Goal: Browse casually

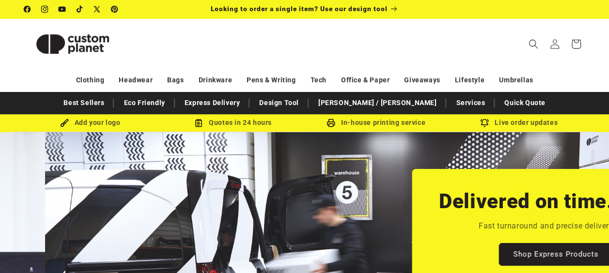
scroll to position [0, 608]
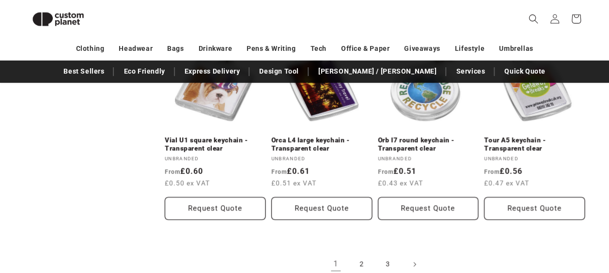
scroll to position [2020, 0]
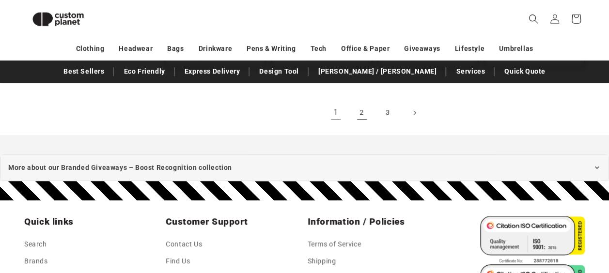
click at [367, 106] on link "2" at bounding box center [361, 112] width 21 height 21
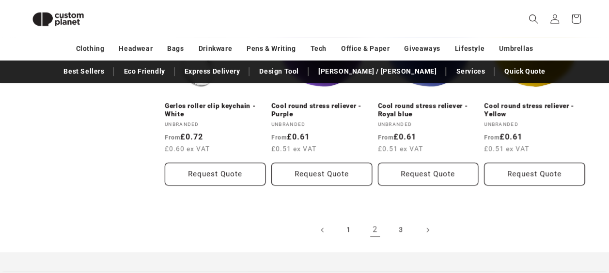
scroll to position [2020, 0]
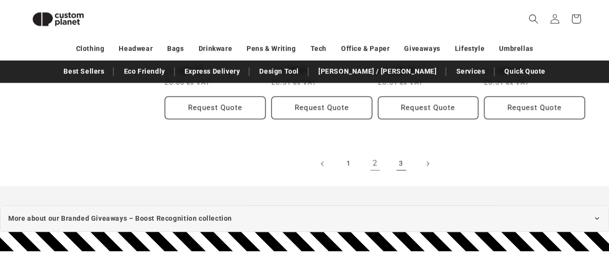
click at [404, 153] on link "3" at bounding box center [400, 163] width 21 height 21
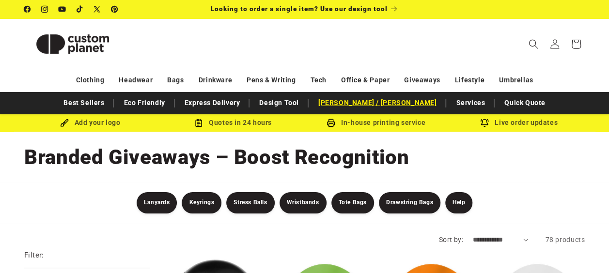
click at [367, 104] on link "[PERSON_NAME] / [PERSON_NAME]" at bounding box center [377, 102] width 128 height 17
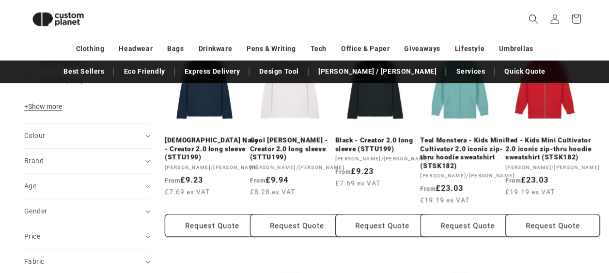
scroll to position [520, 0]
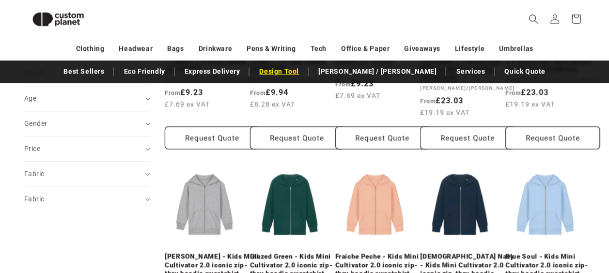
click at [304, 67] on link "Design Tool" at bounding box center [278, 71] width 49 height 17
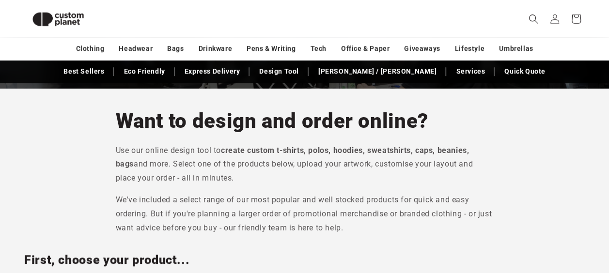
scroll to position [229, 0]
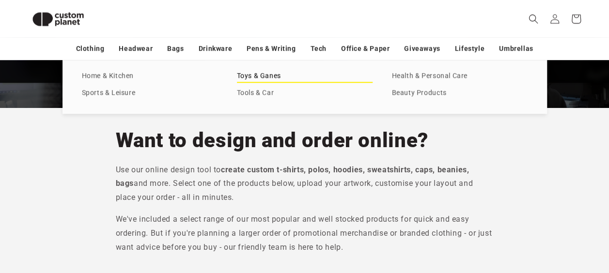
click at [272, 76] on link "Toys & Ganes" at bounding box center [305, 76] width 136 height 13
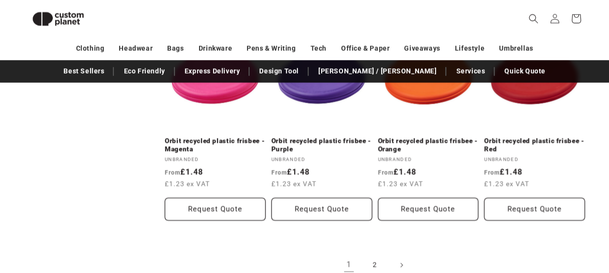
scroll to position [1097, 0]
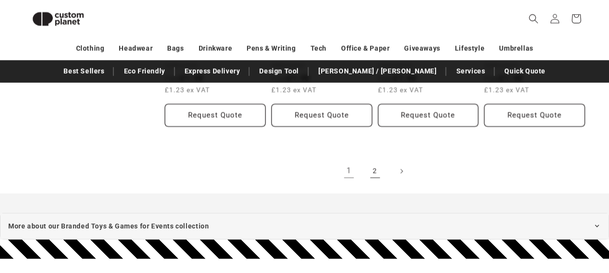
click at [376, 171] on link "2" at bounding box center [374, 171] width 21 height 21
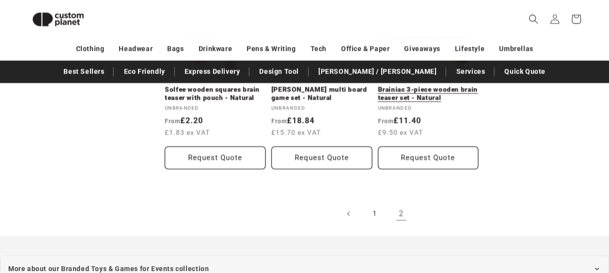
scroll to position [955, 0]
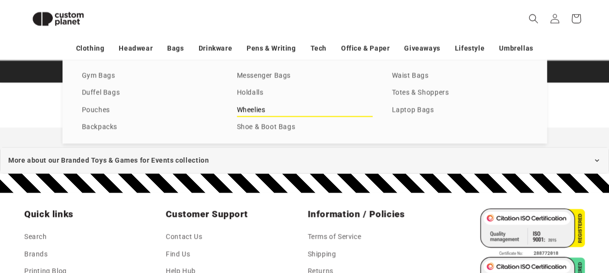
click at [252, 113] on link "Wheelies" at bounding box center [305, 110] width 136 height 13
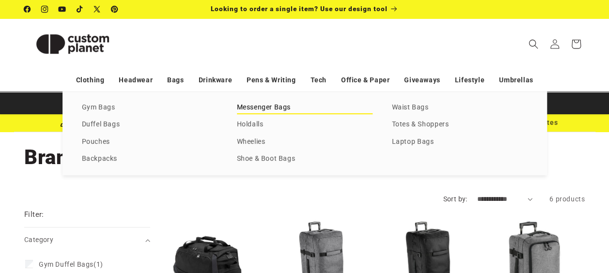
click at [266, 110] on link "Messenger Bags" at bounding box center [305, 107] width 136 height 13
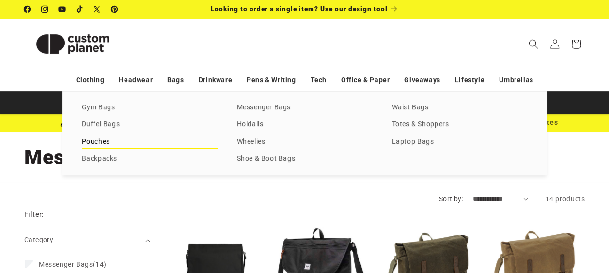
click at [94, 140] on link "Pouches" at bounding box center [150, 142] width 136 height 13
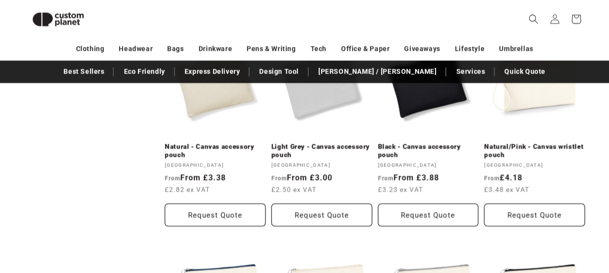
scroll to position [1004, 0]
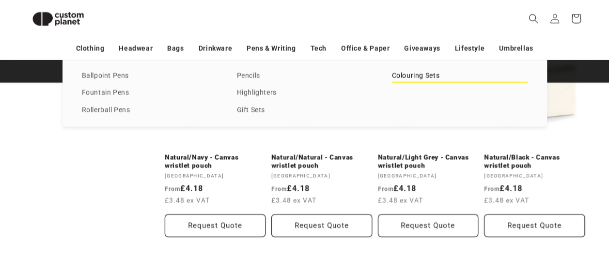
click at [423, 73] on link "Colouring Sets" at bounding box center [460, 76] width 136 height 13
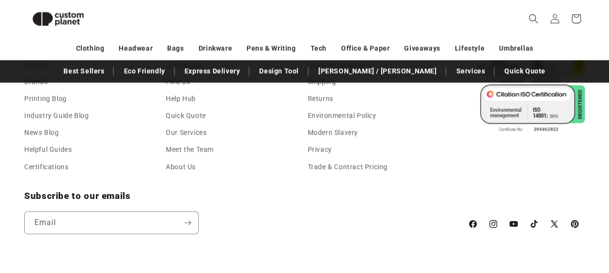
scroll to position [1100, 0]
